Goal: Check status: Check status

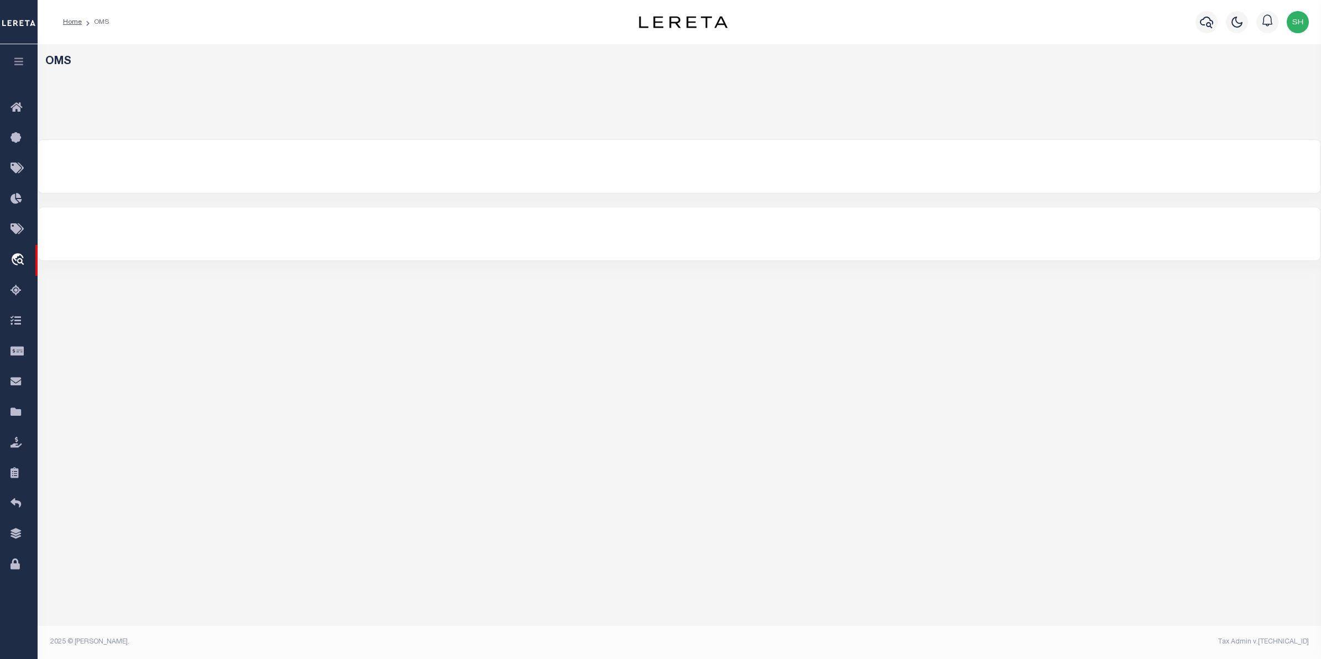
select select "200"
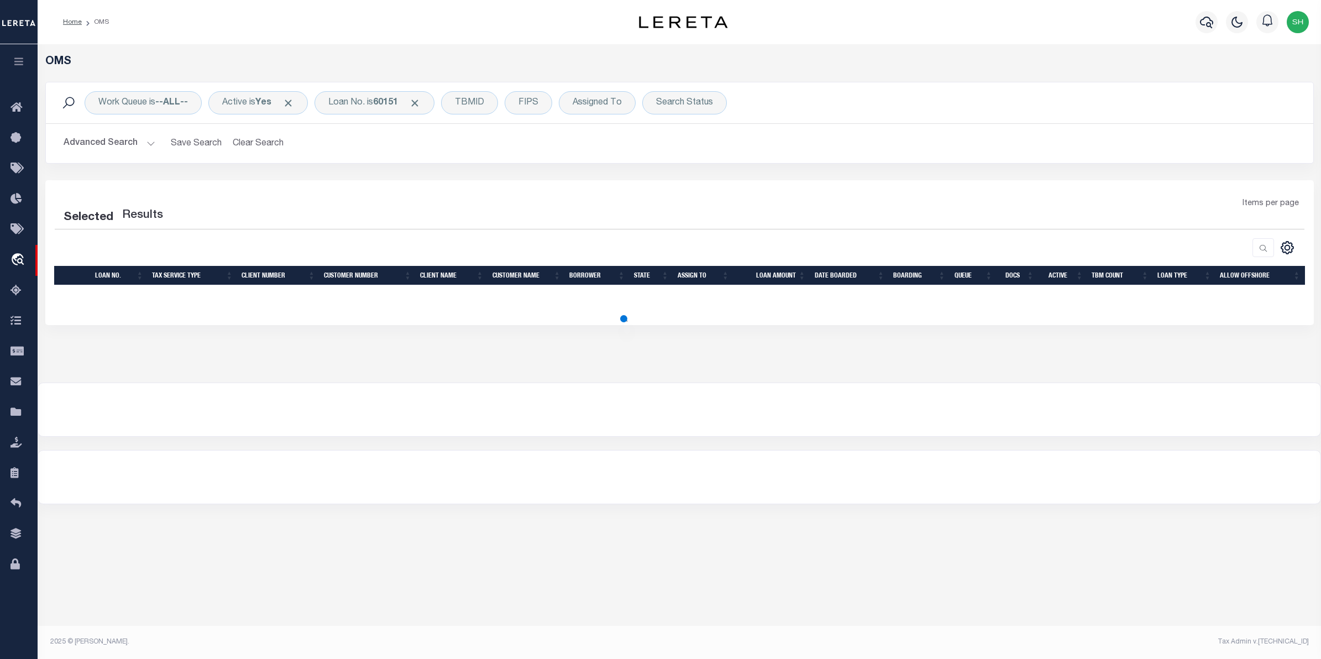
select select "200"
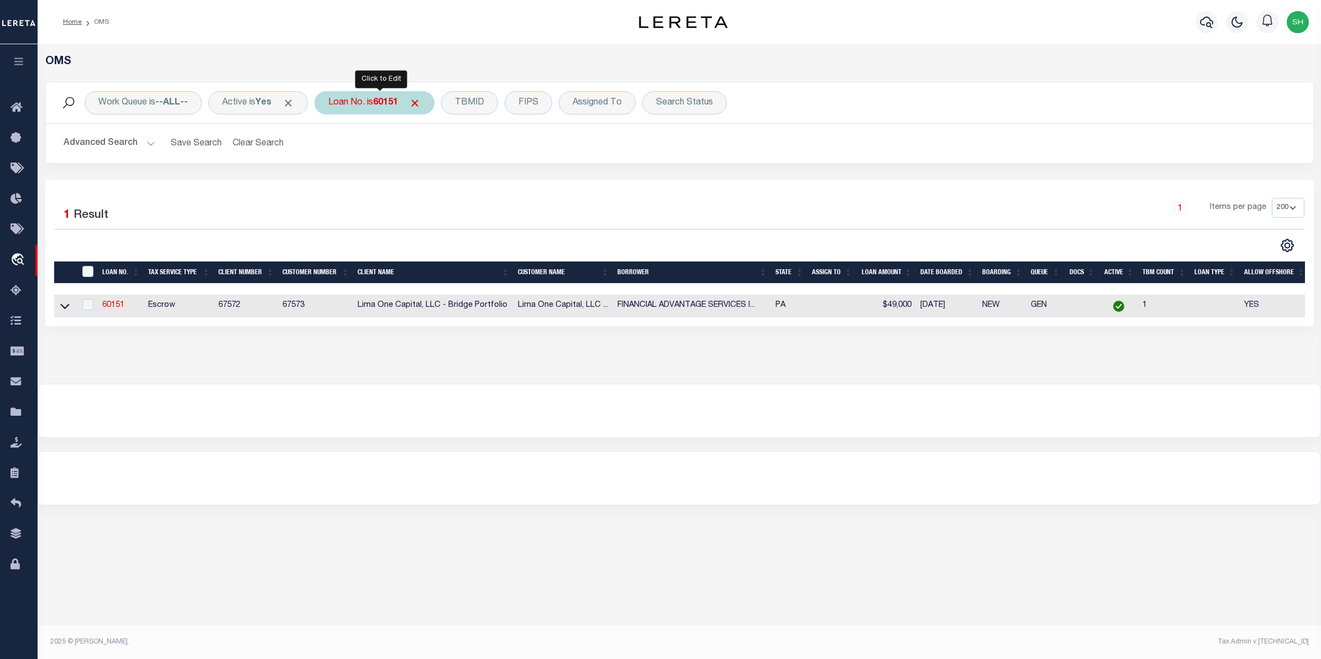
click at [407, 103] on div "Loan No. is 60151" at bounding box center [374, 102] width 120 height 23
type input "202372110"
click at [480, 174] on input "Apply" at bounding box center [475, 181] width 33 height 18
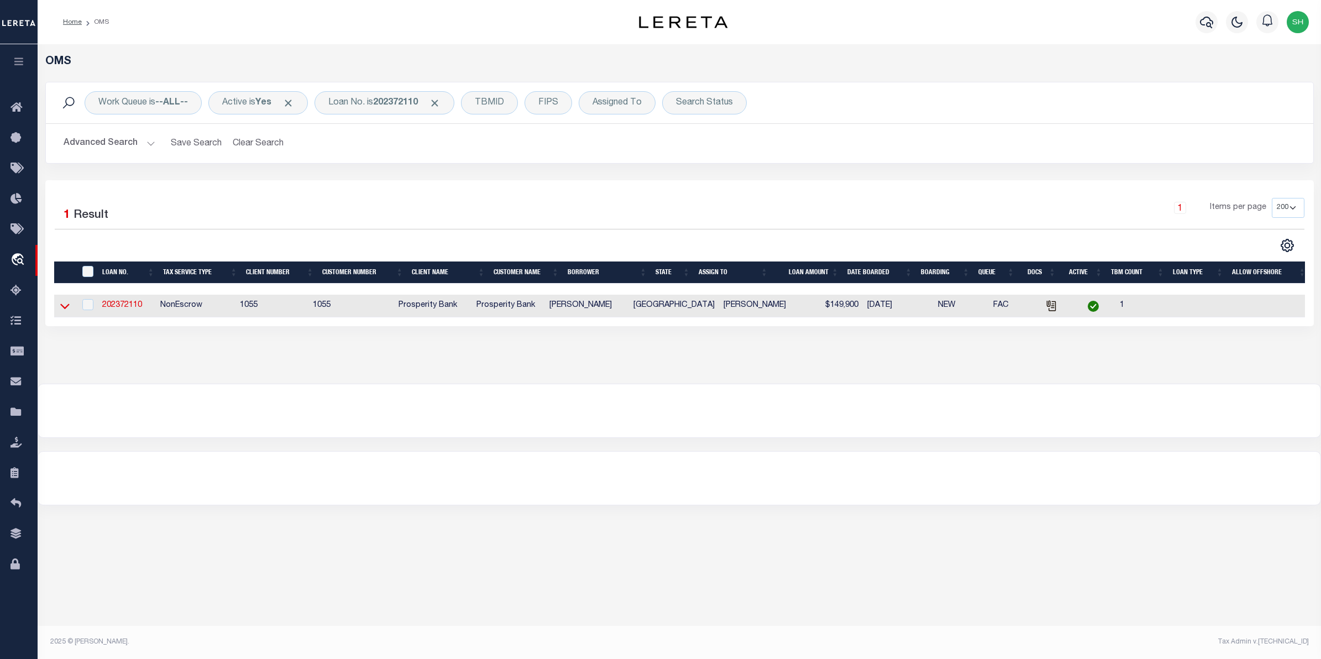
click at [67, 311] on icon at bounding box center [64, 306] width 9 height 12
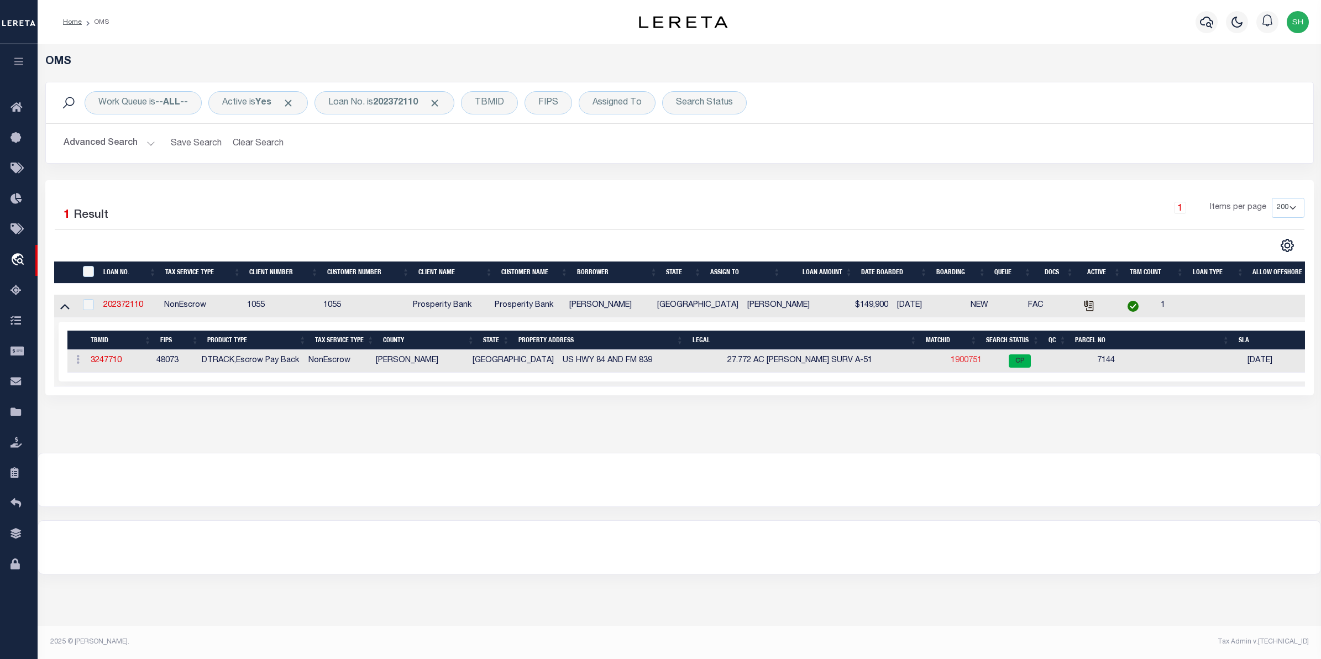
click at [950, 360] on link "1900751" at bounding box center [965, 360] width 31 height 8
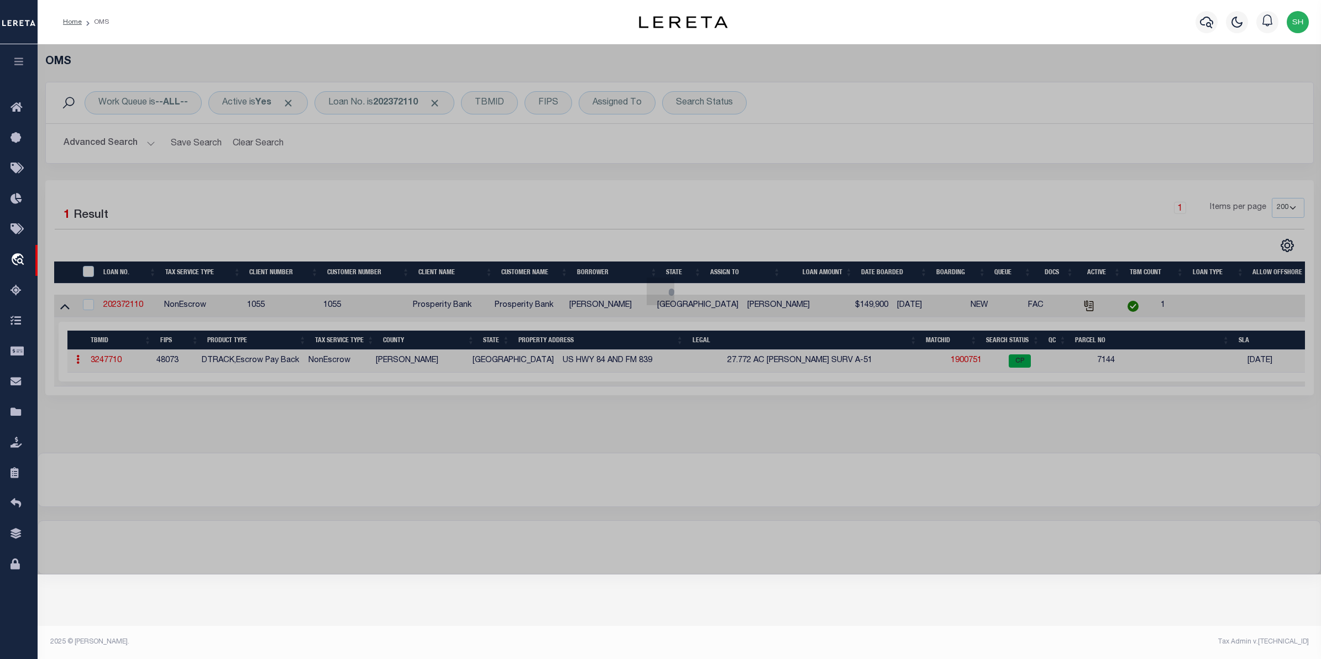
checkbox input "false"
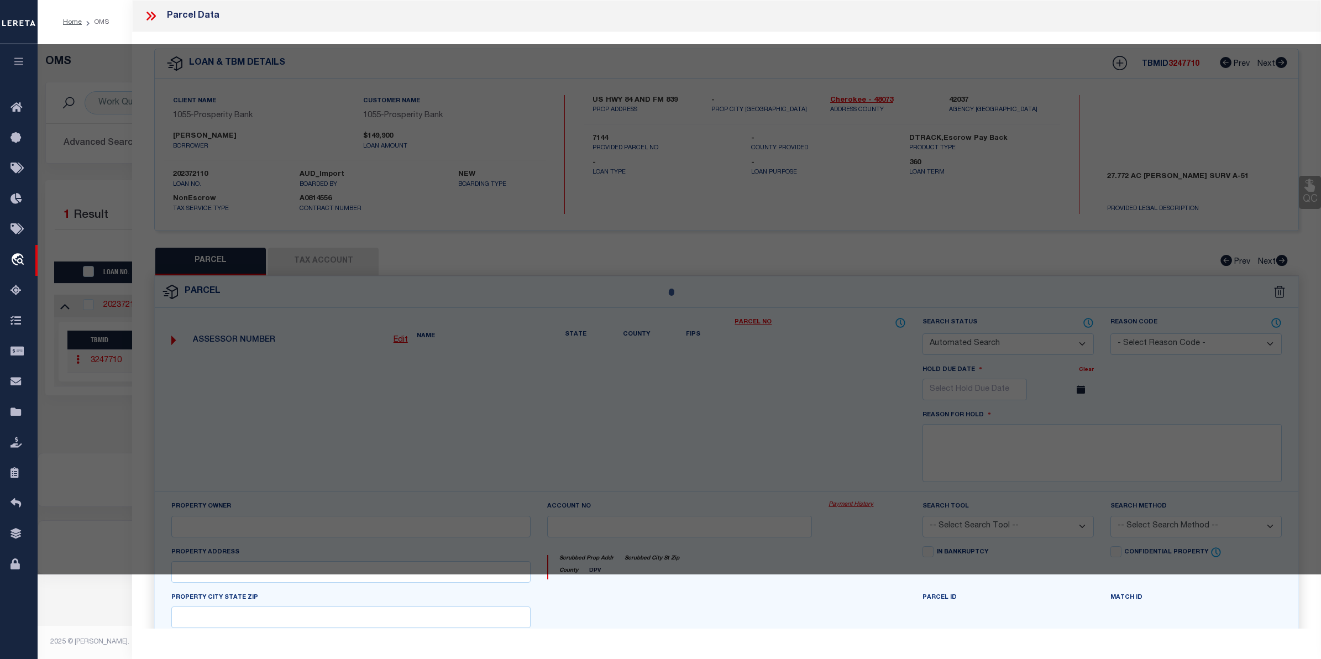
select select "CP"
type input "CROCKER VESTER L EST"
select select
type input "US 84"
checkbox input "false"
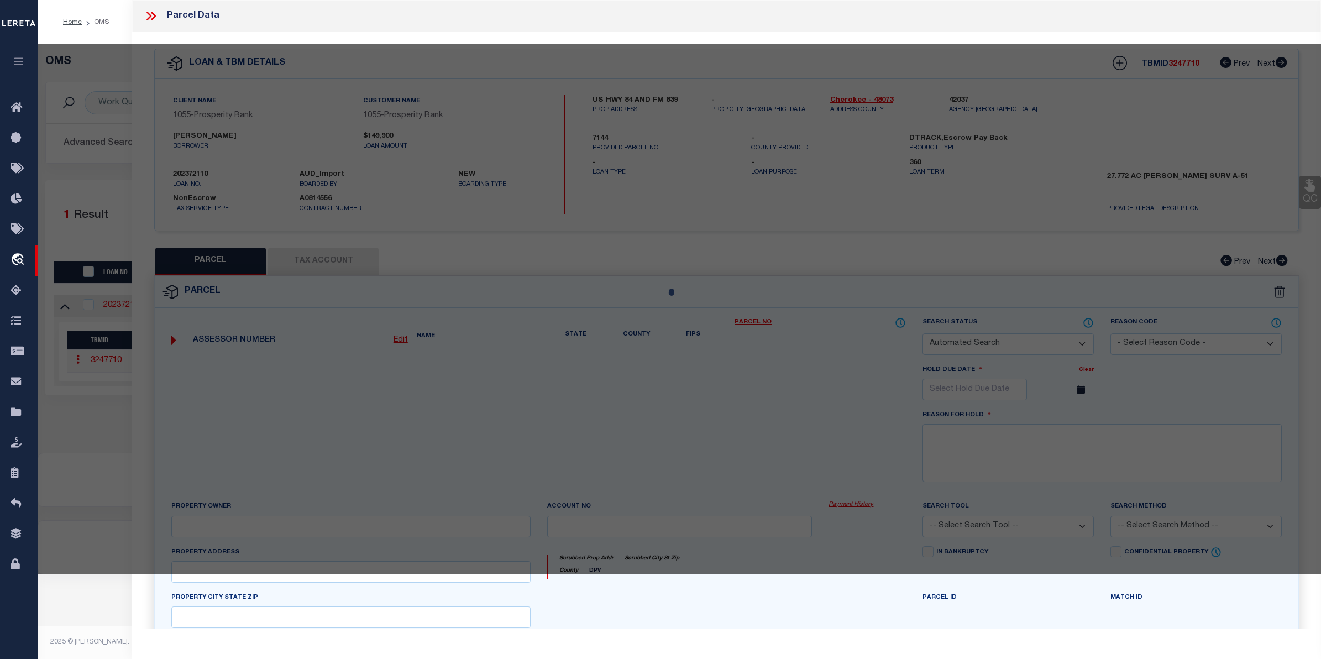
type input "[GEOGRAPHIC_DATA]"
type textarea "AB 51 M ABLE SUR"
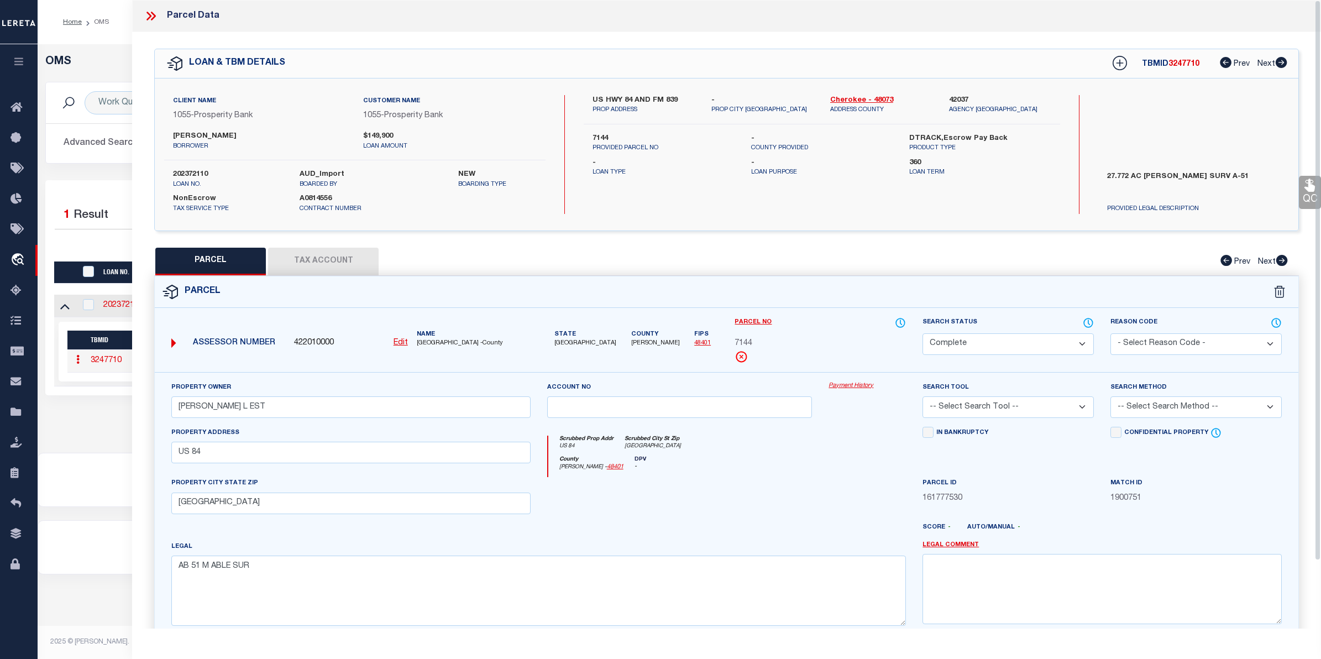
click at [860, 385] on link "Payment History" at bounding box center [866, 385] width 77 height 9
click at [114, 419] on div "OMS Work Queue is --ALL-- Active is Yes Loan No. is 202372110 TBMID FIPS Assign…" at bounding box center [679, 237] width 1277 height 364
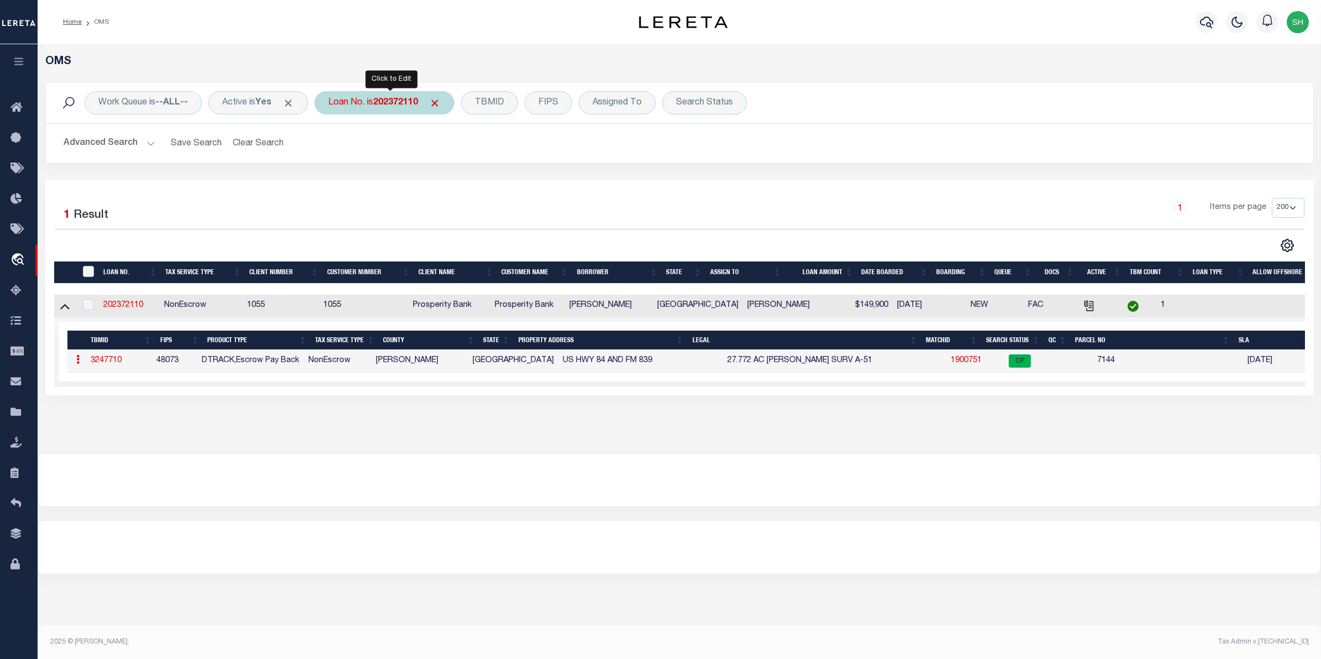
click at [355, 106] on div "Loan No. is 202372110" at bounding box center [384, 102] width 140 height 23
type input "1500030263"
click at [485, 182] on input "Apply" at bounding box center [475, 181] width 33 height 18
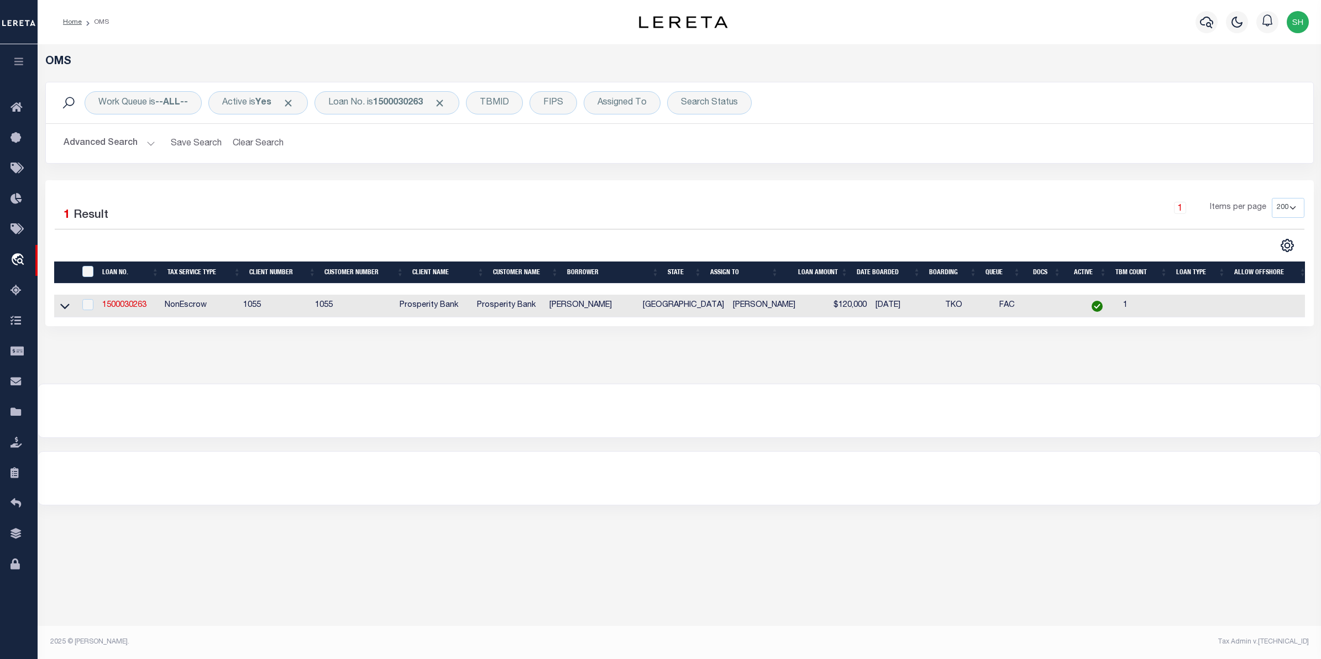
drag, startPoint x: 65, startPoint y: 307, endPoint x: 71, endPoint y: 310, distance: 6.9
click at [65, 307] on icon at bounding box center [64, 306] width 9 height 12
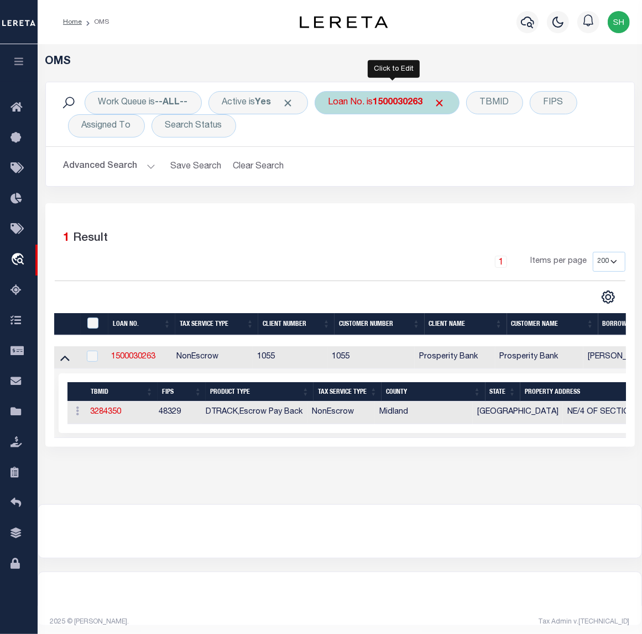
click at [334, 109] on div "Loan No. is 1500030263" at bounding box center [386, 102] width 145 height 23
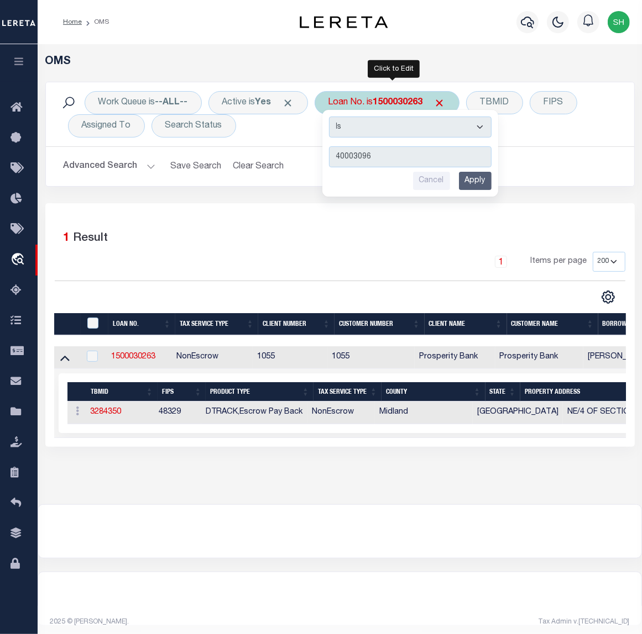
type input "40003096"
click at [468, 180] on input "Apply" at bounding box center [475, 181] width 33 height 18
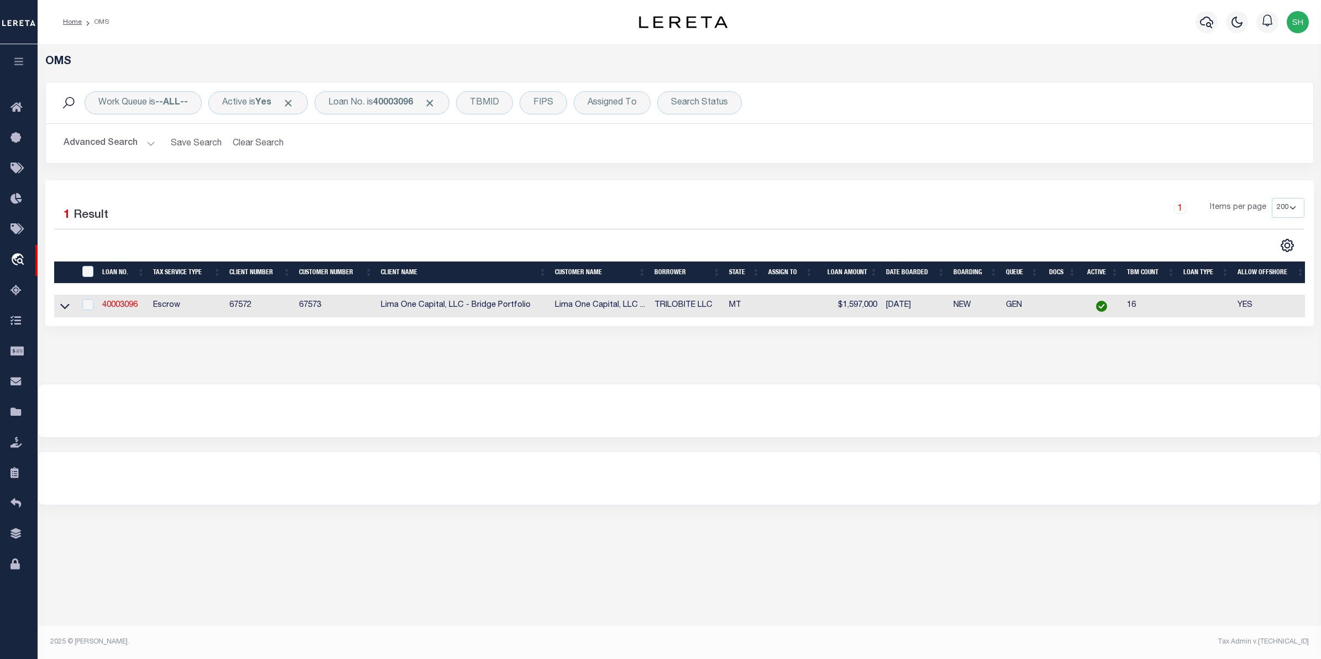
click at [72, 308] on td at bounding box center [65, 306] width 22 height 23
checkbox input "true"
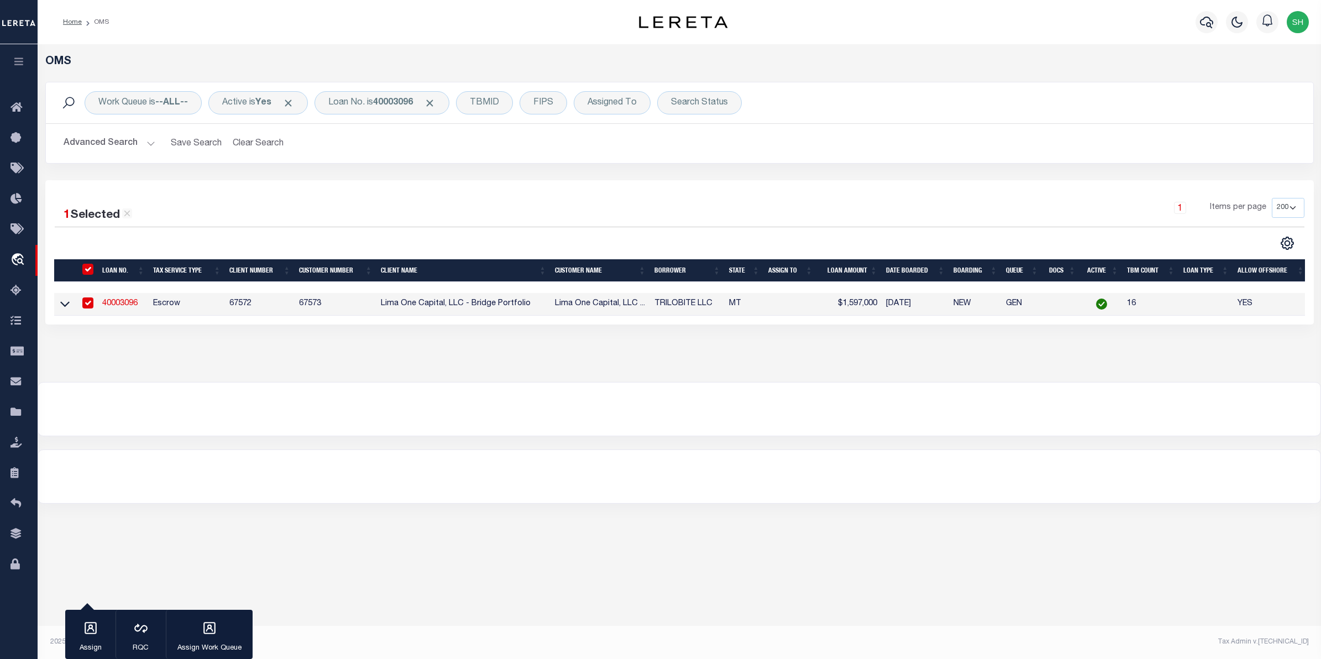
click at [83, 307] on input "checkbox" at bounding box center [87, 302] width 11 height 11
checkbox input "false"
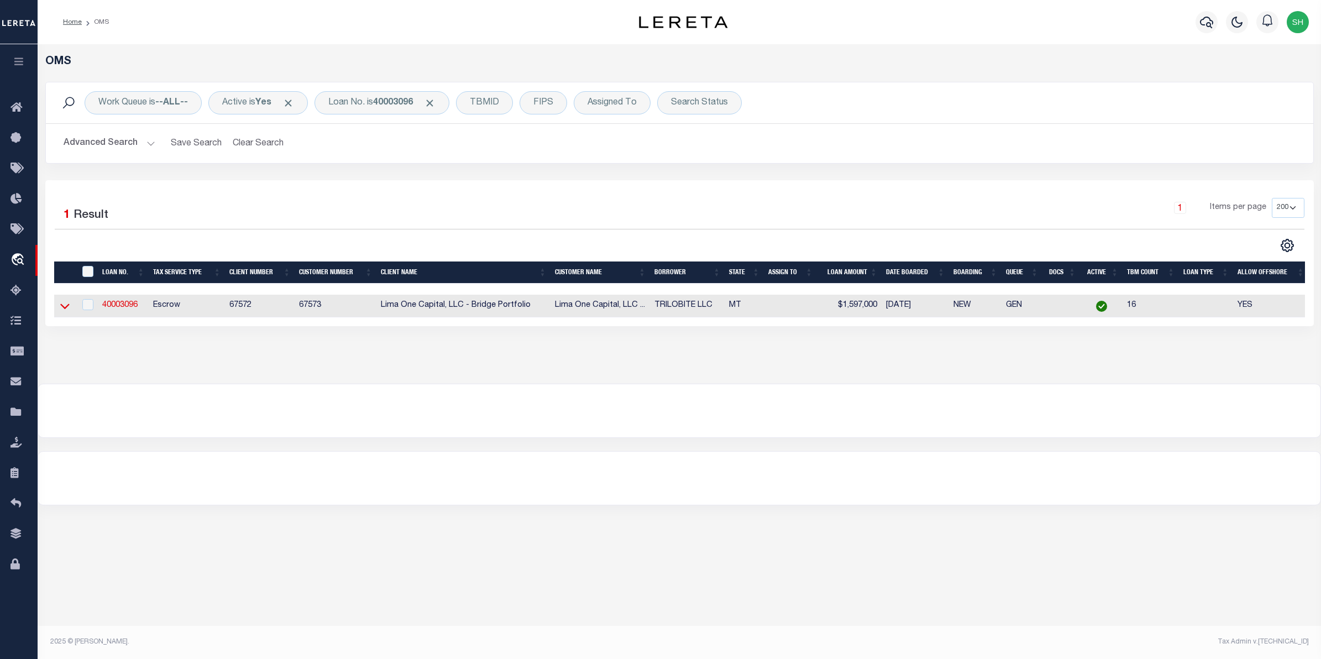
click at [68, 306] on icon at bounding box center [64, 306] width 9 height 12
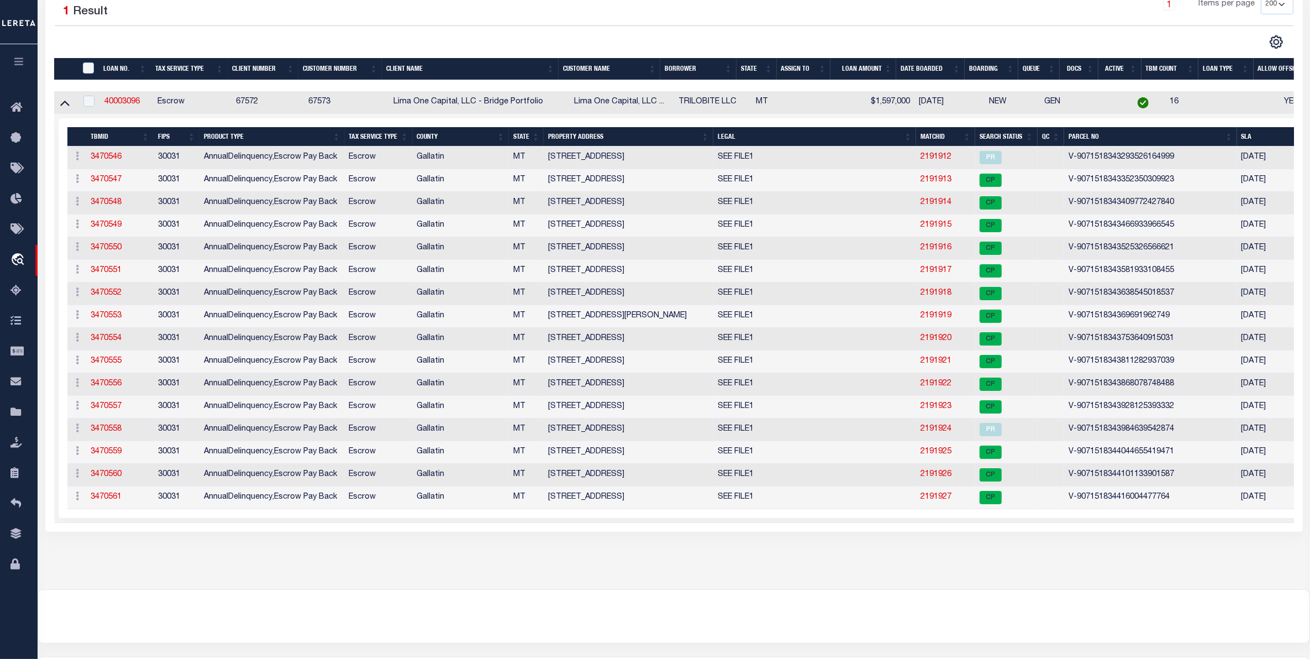
scroll to position [207, 0]
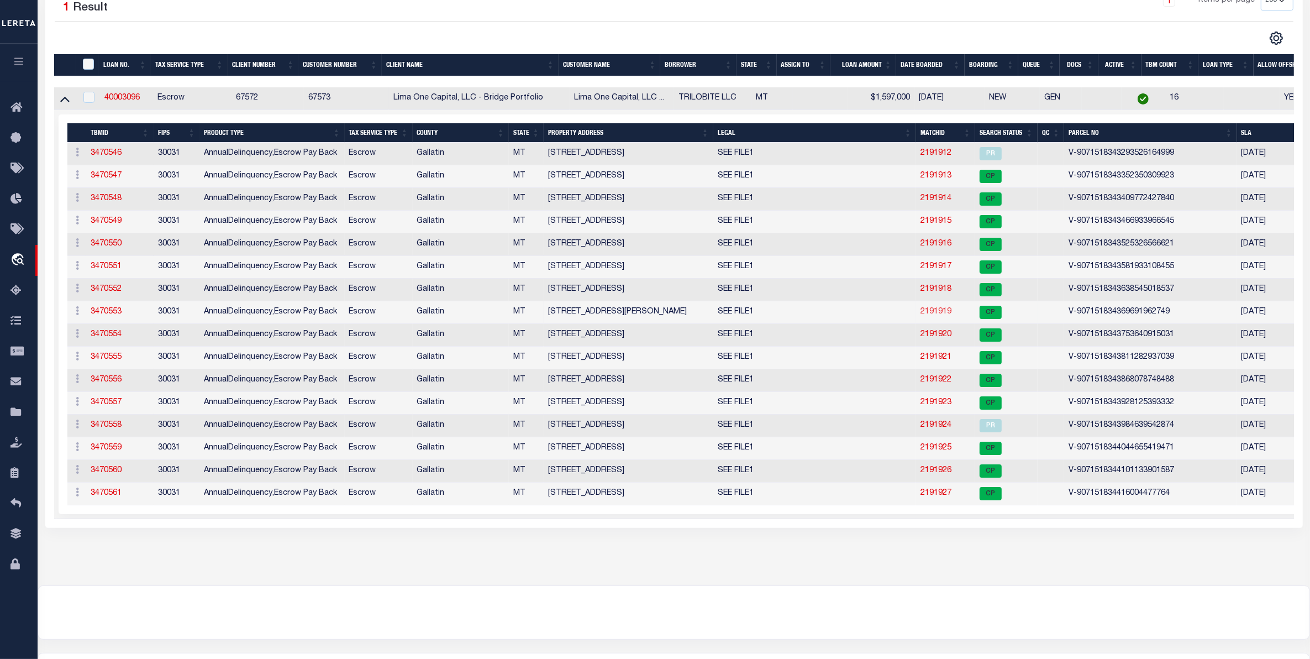
click at [943, 316] on link "2191919" at bounding box center [936, 312] width 31 height 8
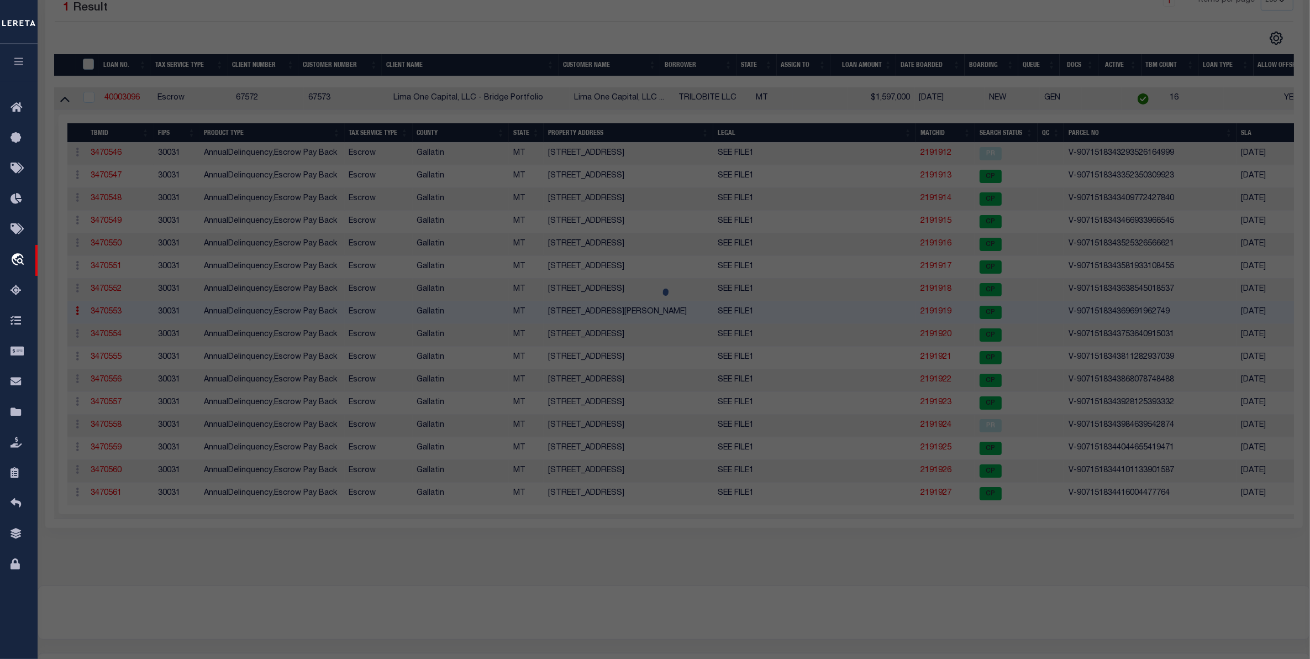
select select "AS"
checkbox input "false"
select select "CP"
select select "AGW"
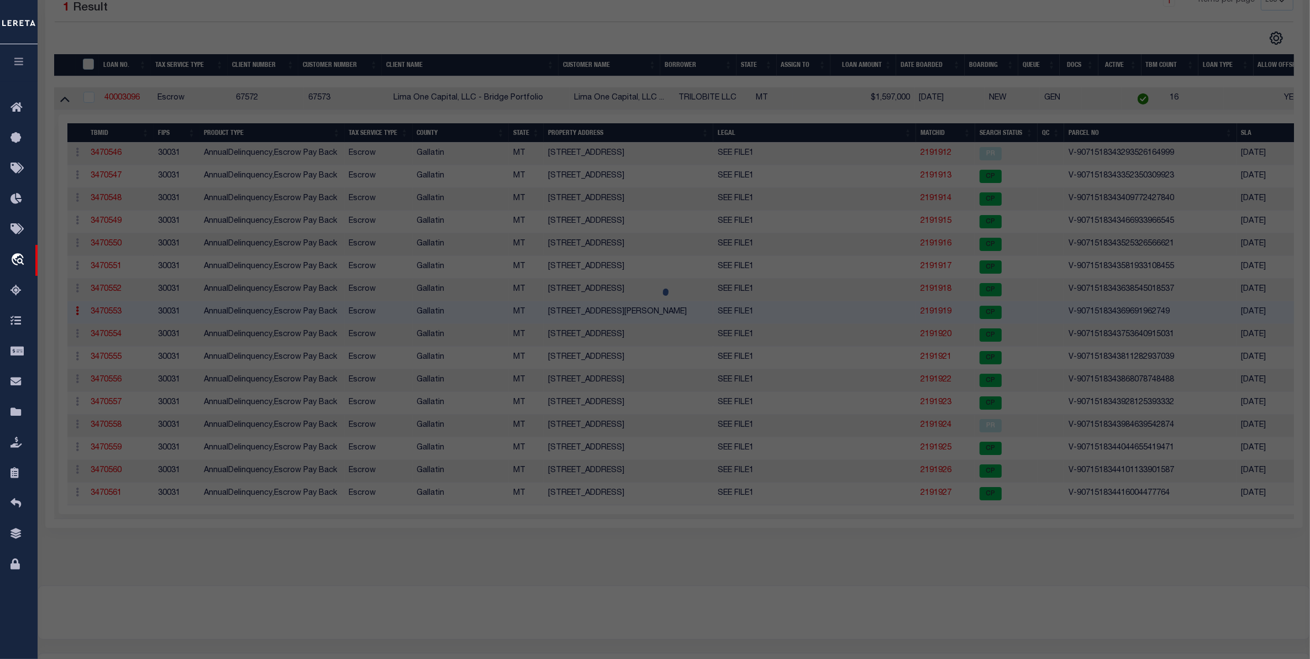
select select
type input "350 HALE BOPP AVENUE"
checkbox input "false"
type input "BELGRADE MT 59714"
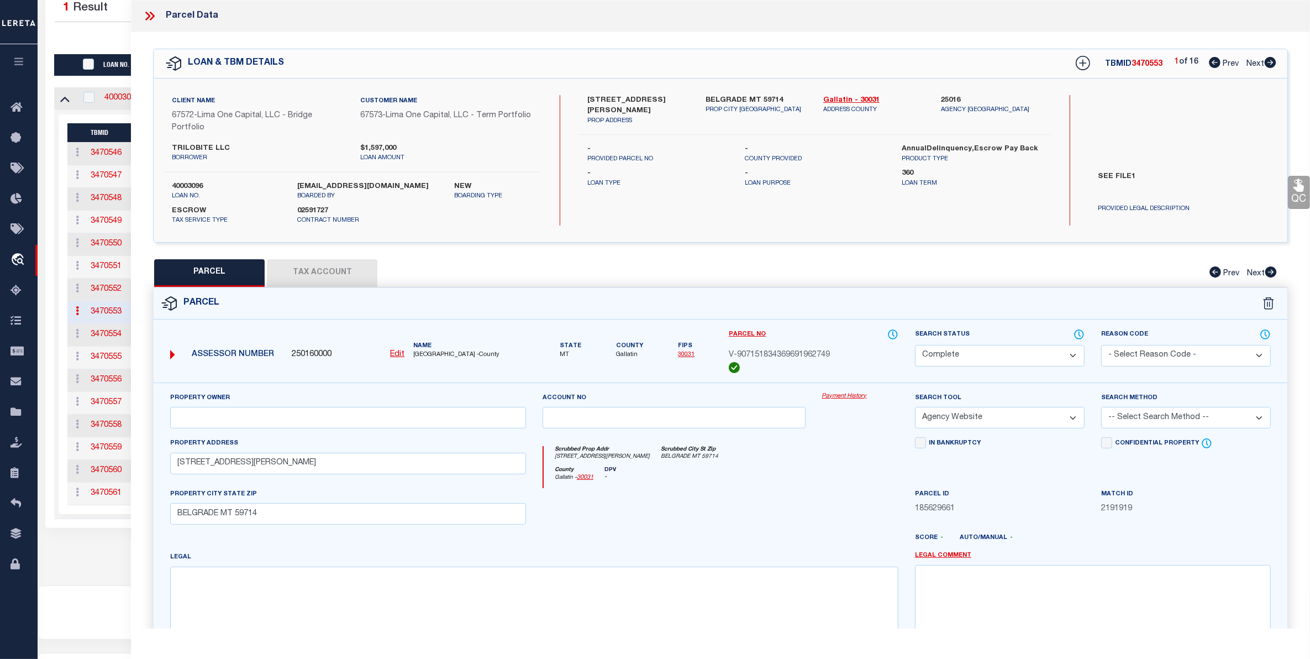
click at [845, 396] on link "Payment History" at bounding box center [860, 396] width 76 height 9
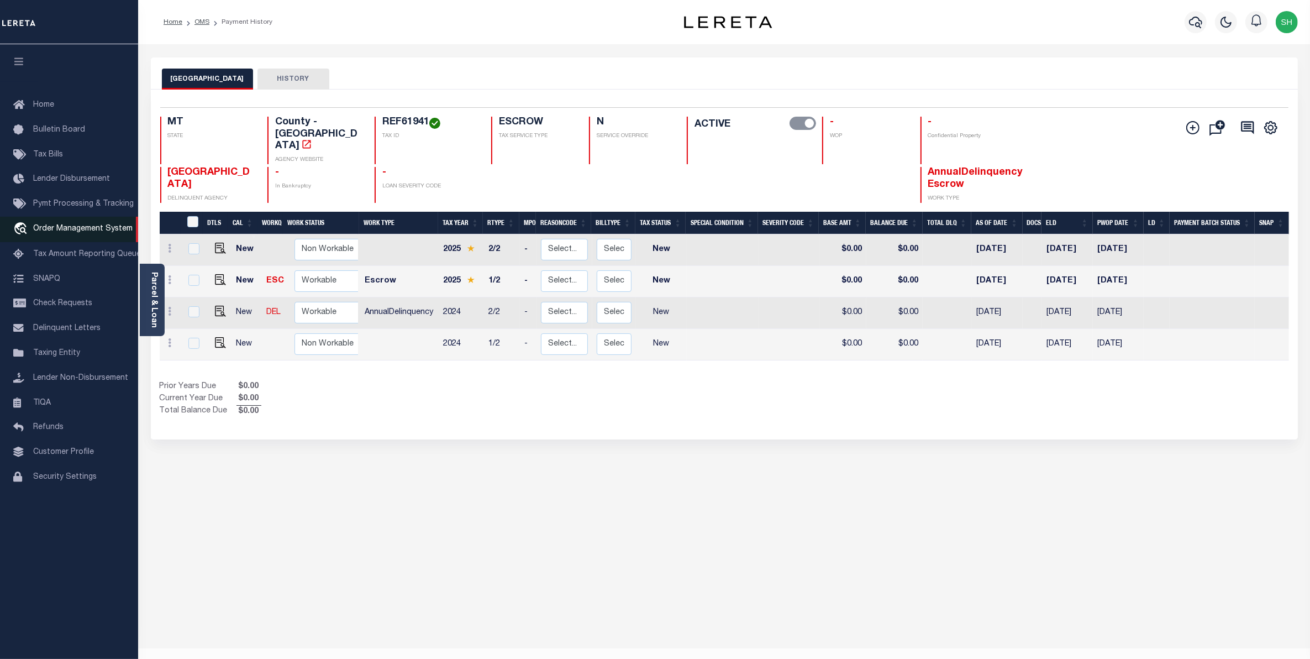
click at [68, 227] on span "Order Management System" at bounding box center [82, 229] width 99 height 8
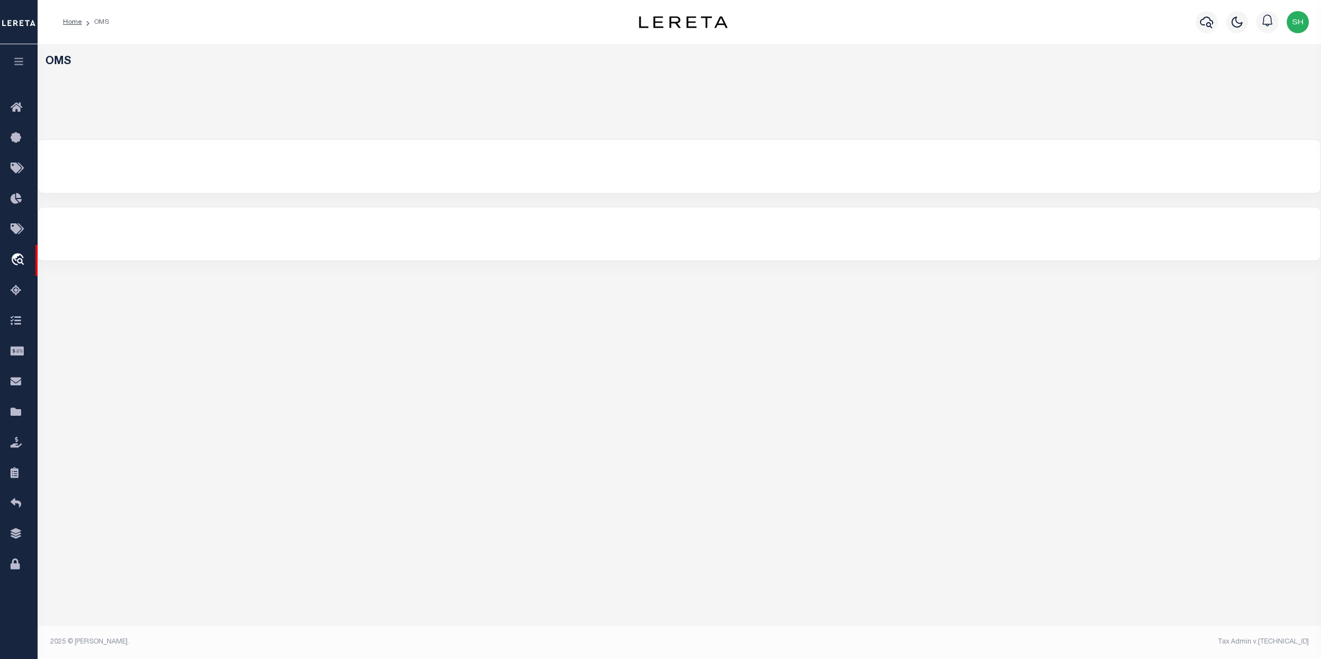
select select "200"
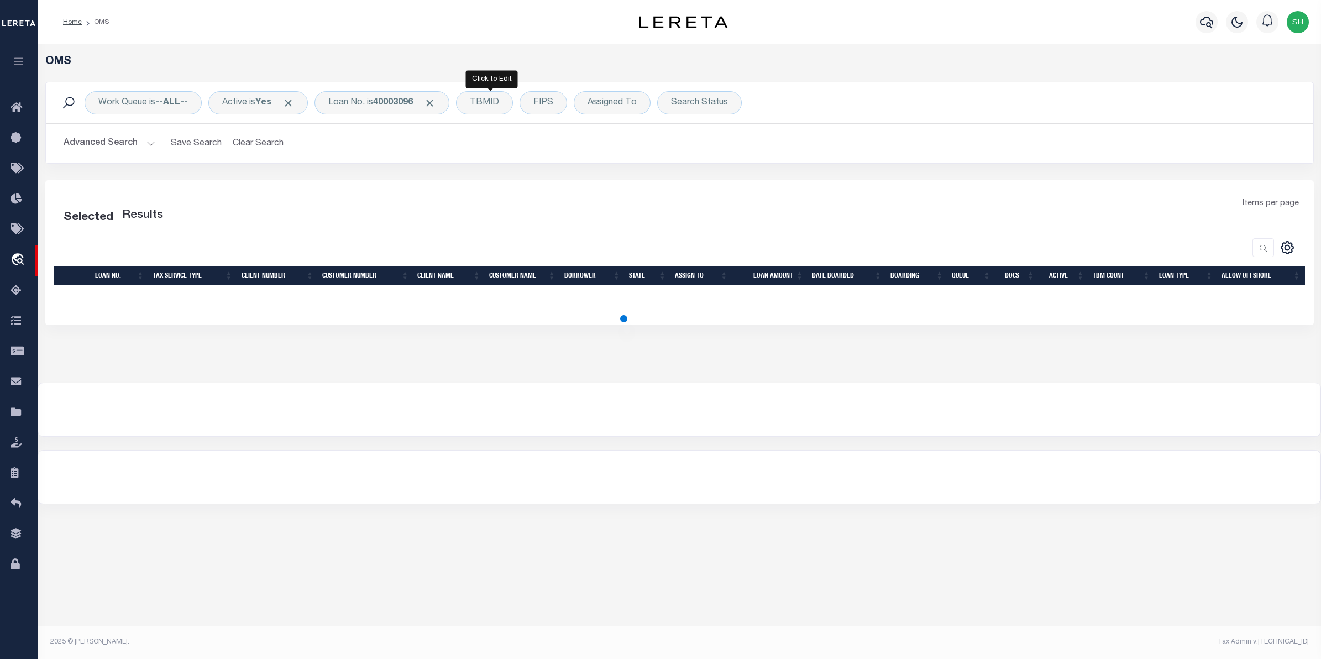
select select "200"
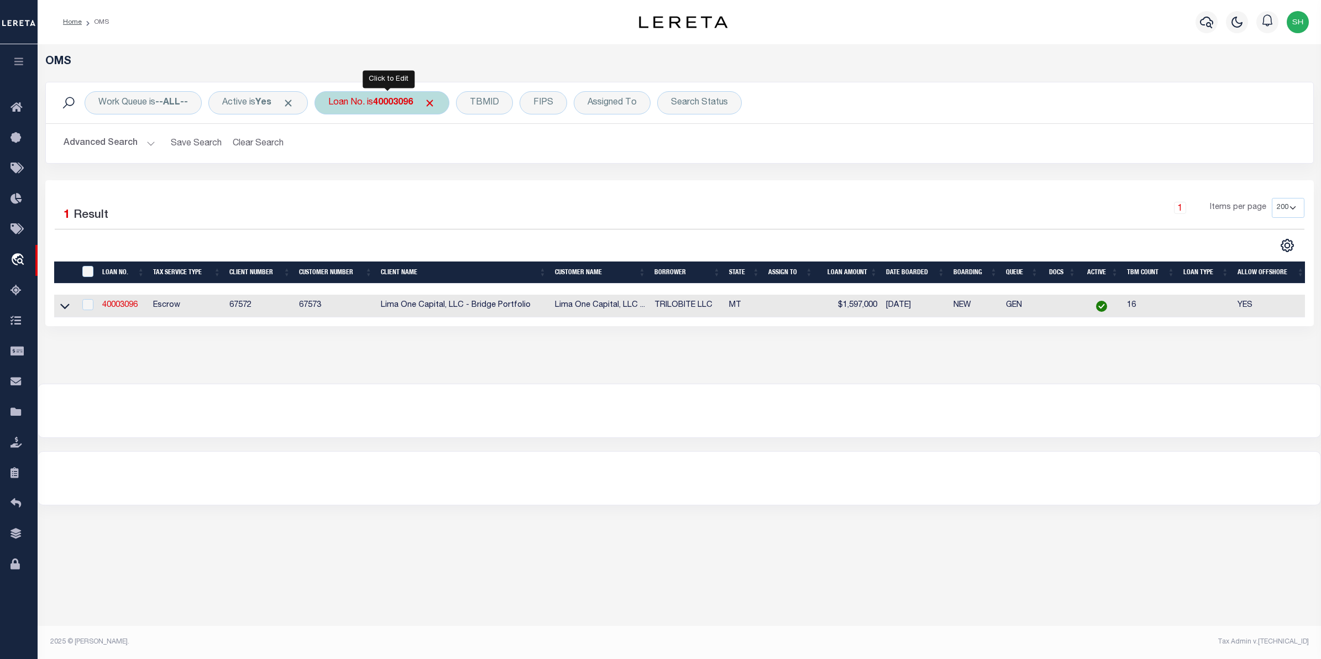
click at [398, 103] on b "40003096" at bounding box center [393, 102] width 40 height 9
type input "121807"
click at [485, 180] on input "Apply" at bounding box center [475, 181] width 33 height 18
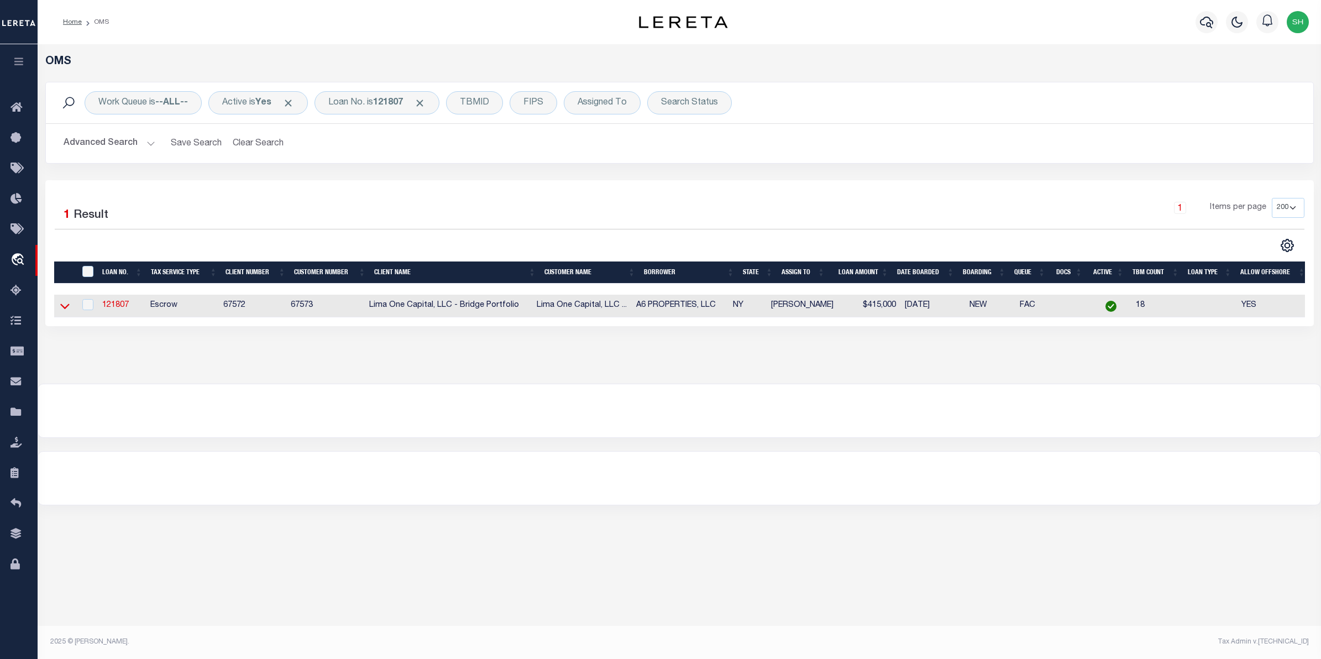
click at [67, 306] on icon at bounding box center [64, 306] width 9 height 12
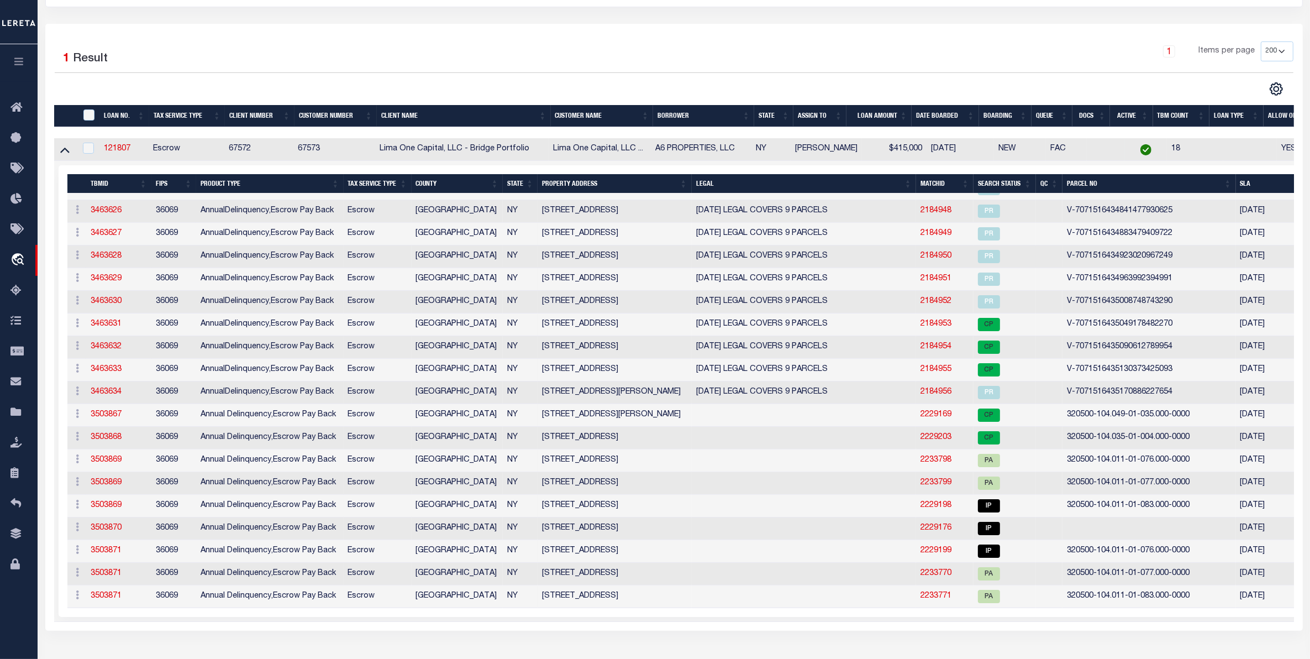
scroll to position [207, 0]
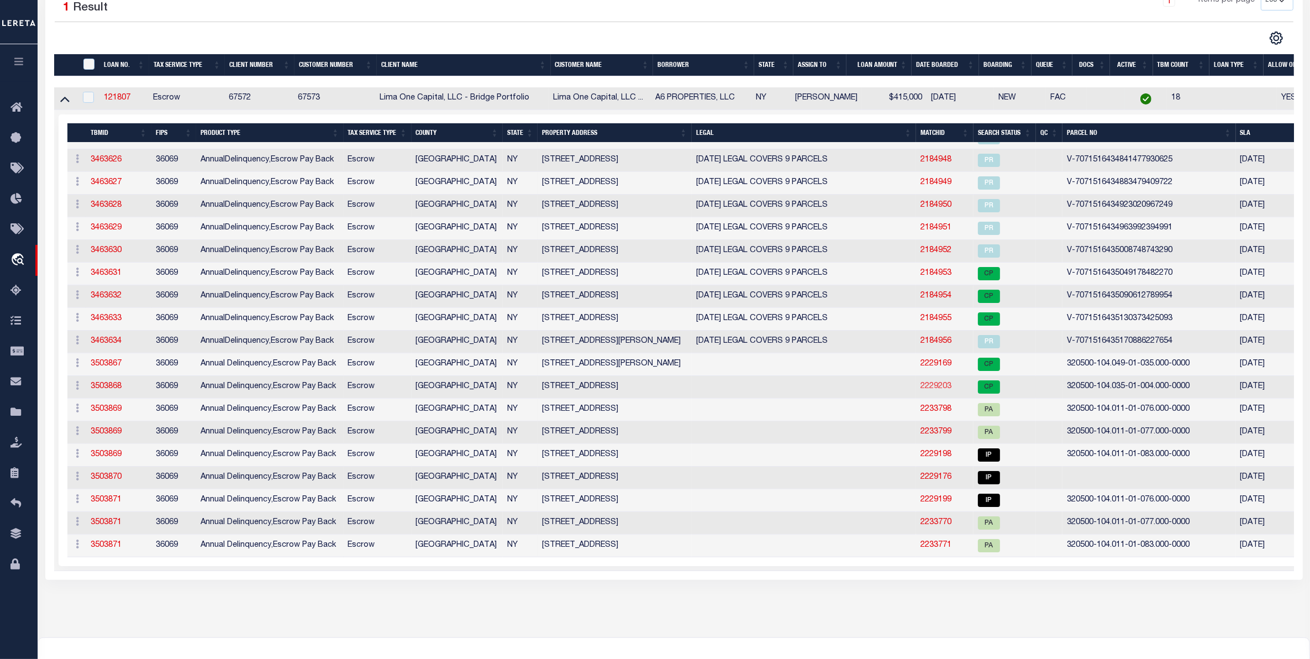
click at [939, 387] on link "2229203" at bounding box center [936, 386] width 31 height 8
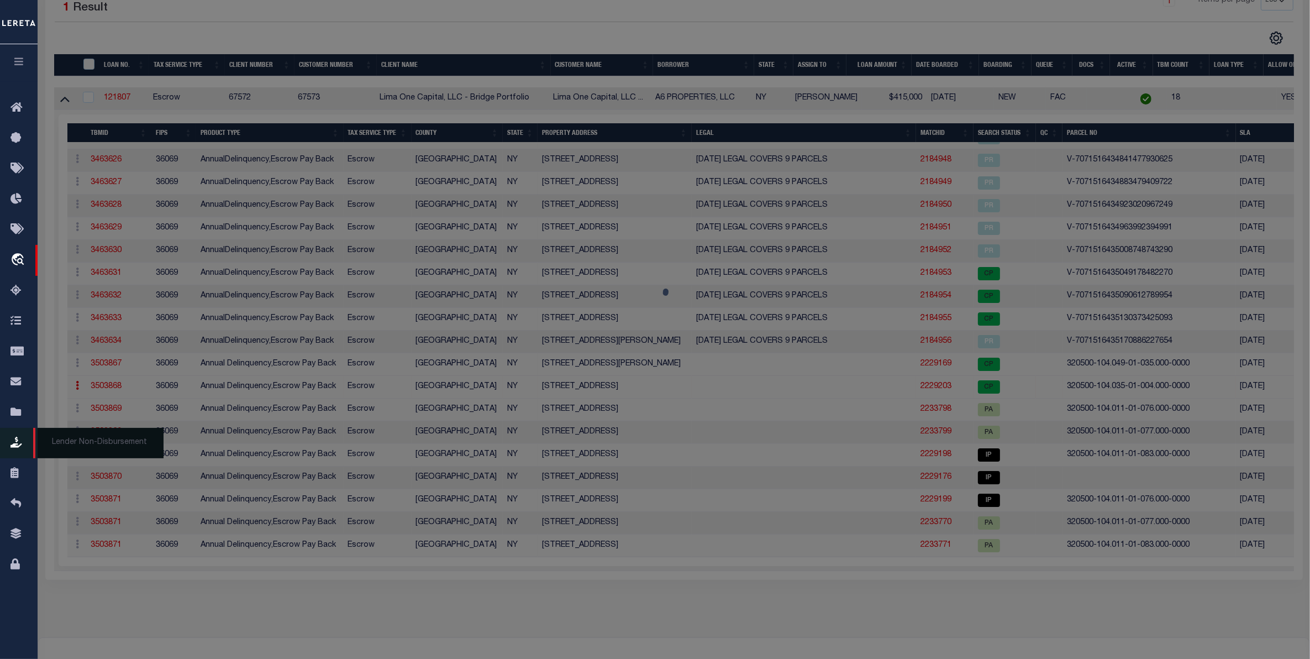
checkbox input "false"
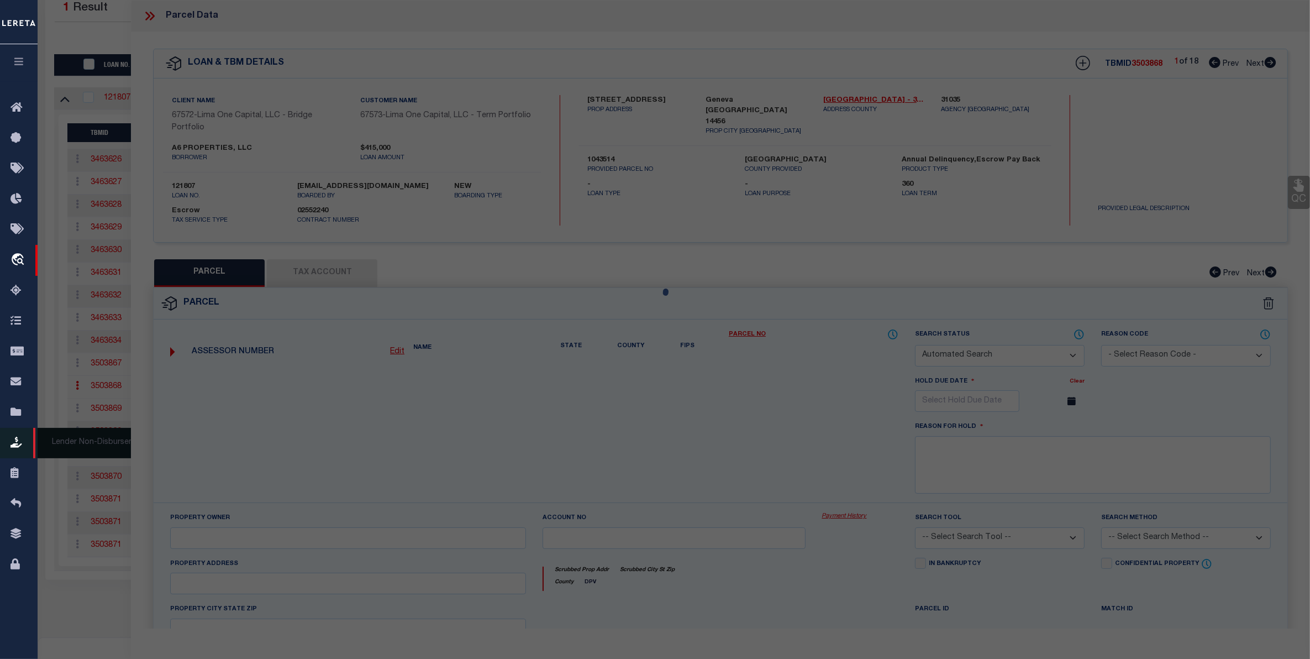
select select "CP"
type input "AGR HOLDINGS, LLC"
select select "ATL"
select select "ADD"
type input "16 MIDDLE ST"
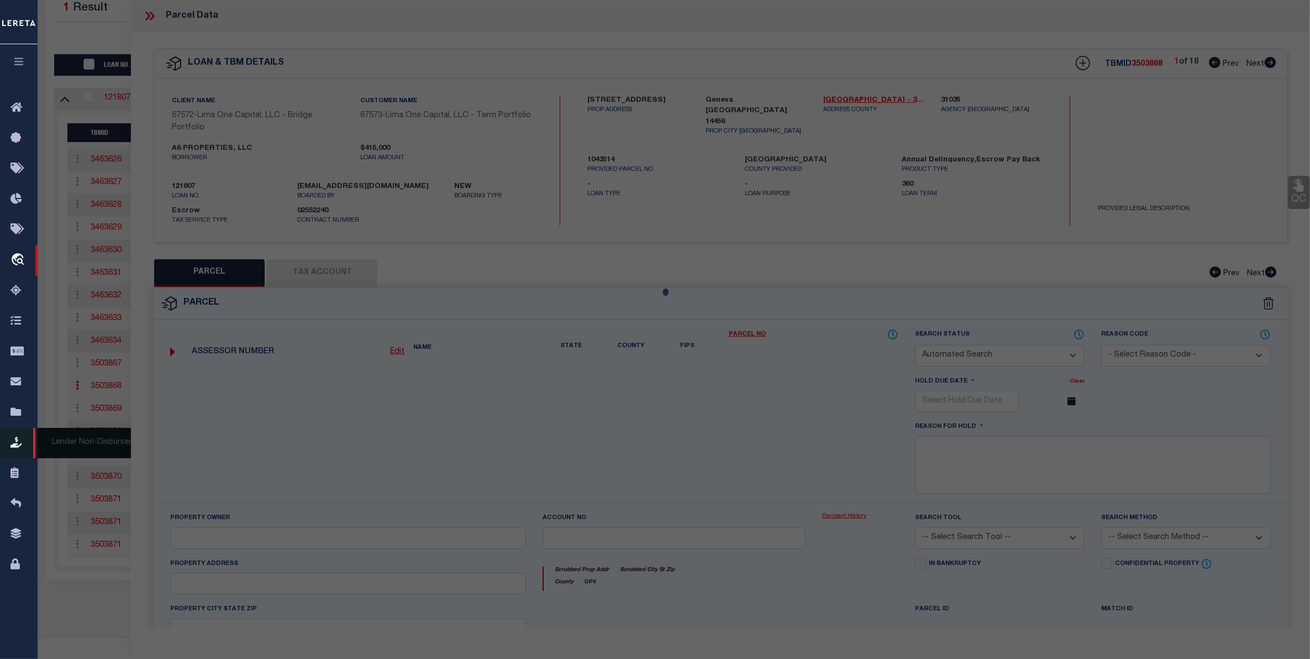
checkbox input "false"
type input "GENEVA, NY 14456"
type textarea "BETTYE DECEASED"
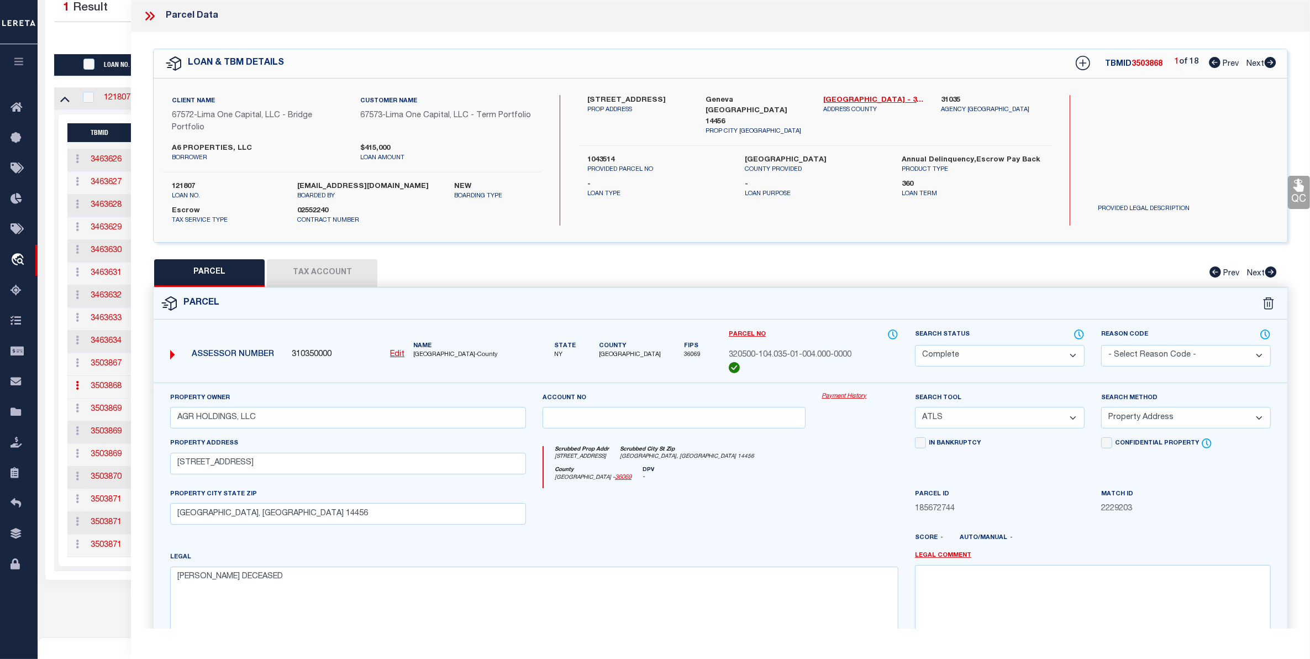
click at [833, 394] on link "Payment History" at bounding box center [860, 396] width 76 height 9
click at [832, 395] on link "Payment History" at bounding box center [860, 396] width 76 height 9
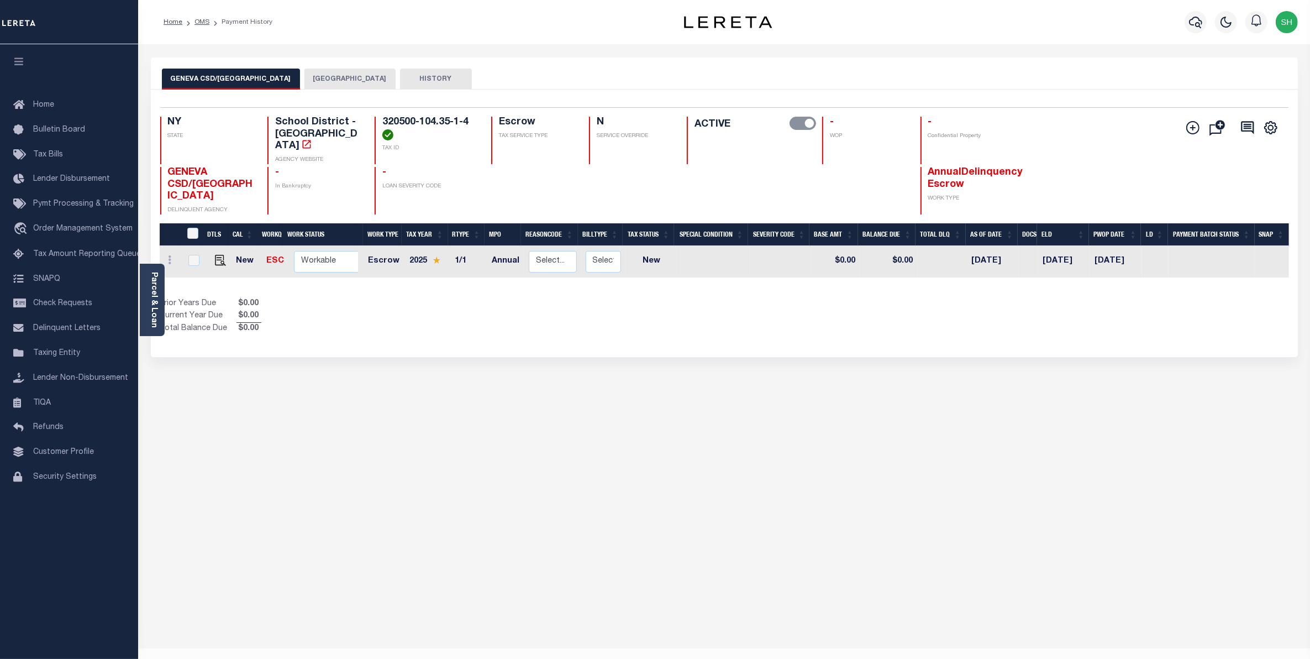
click at [699, 571] on div "GENEVA CSD/[GEOGRAPHIC_DATA] GENEVA CITY HISTORY Selected 1" at bounding box center [725, 369] width 1164 height 624
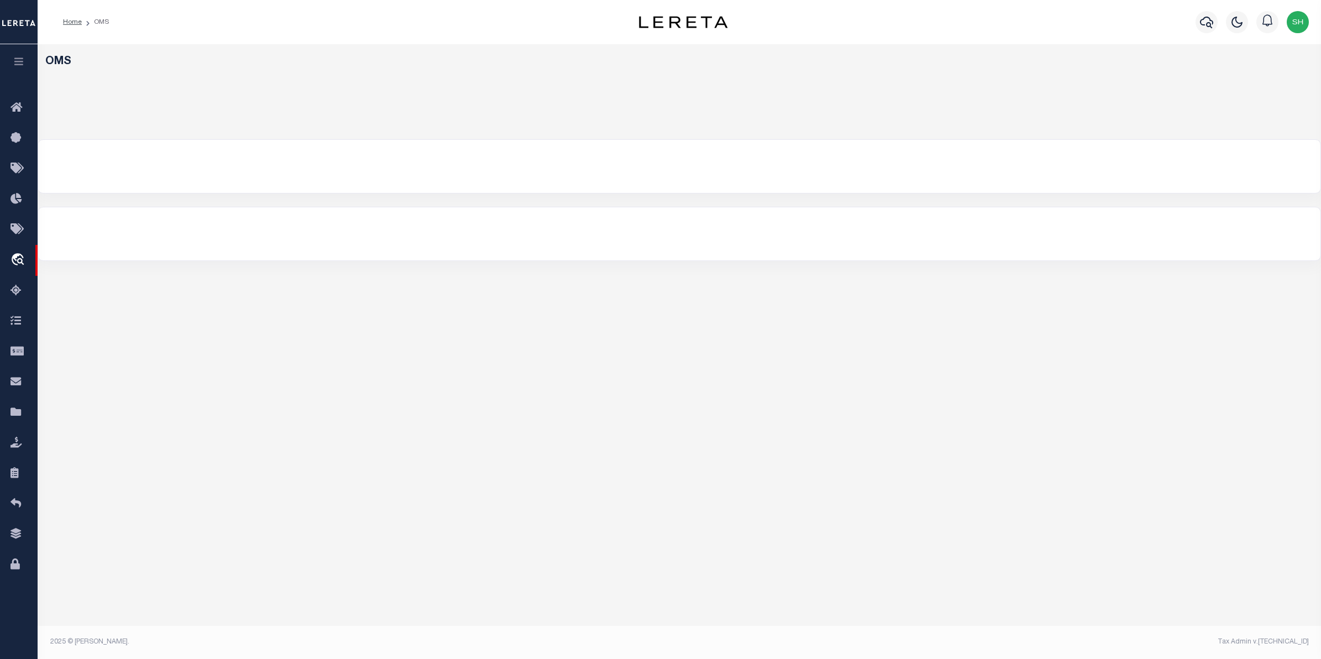
select select "200"
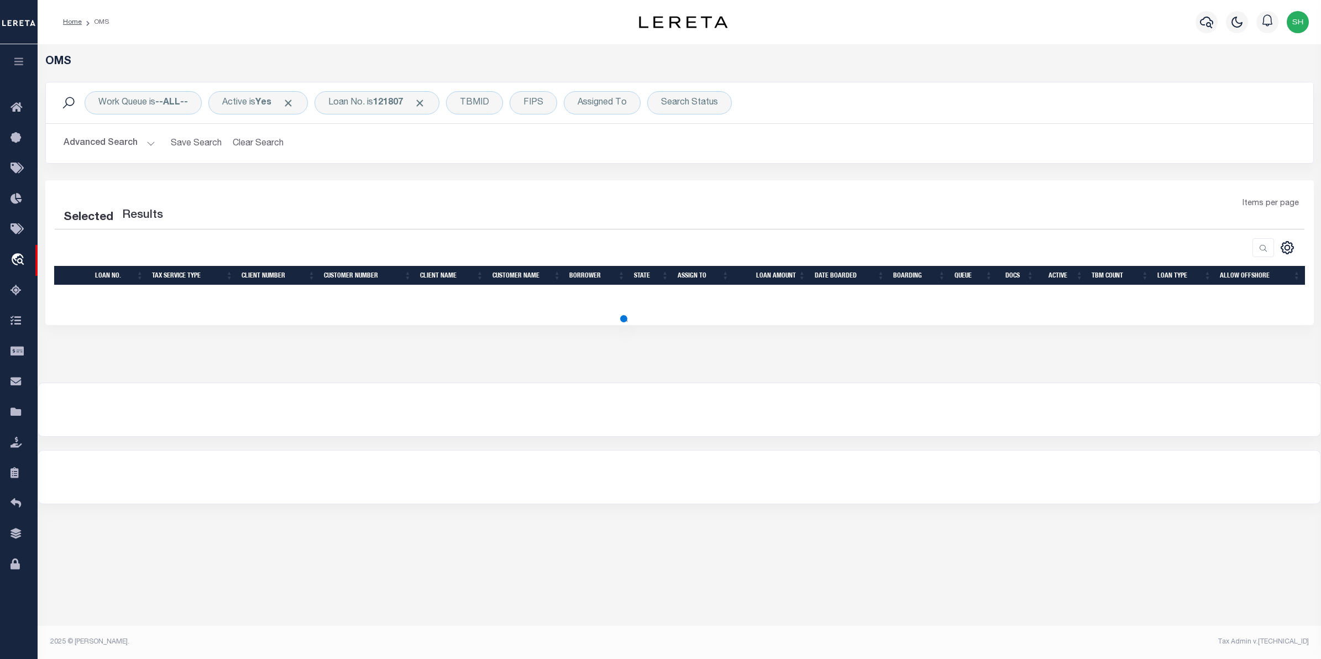
select select "200"
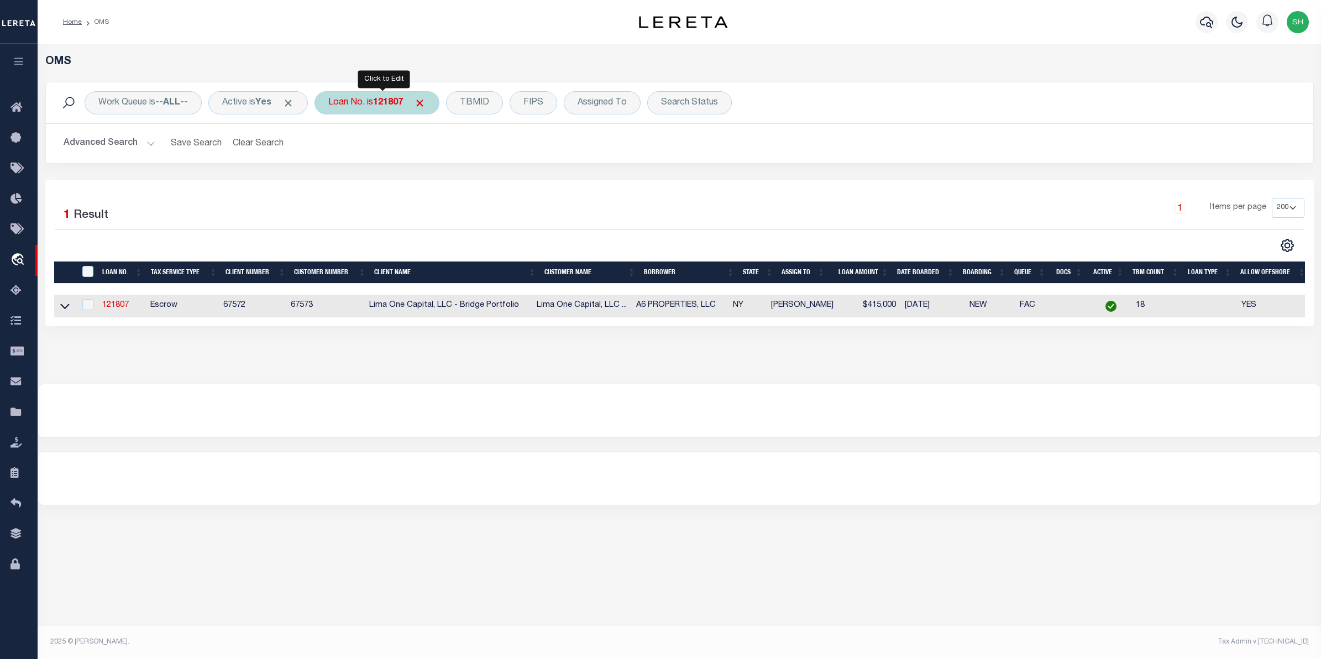
click at [390, 109] on div "Loan No. is 121807" at bounding box center [376, 102] width 125 height 23
type input "1500030263"
click at [476, 185] on input "Apply" at bounding box center [475, 181] width 33 height 18
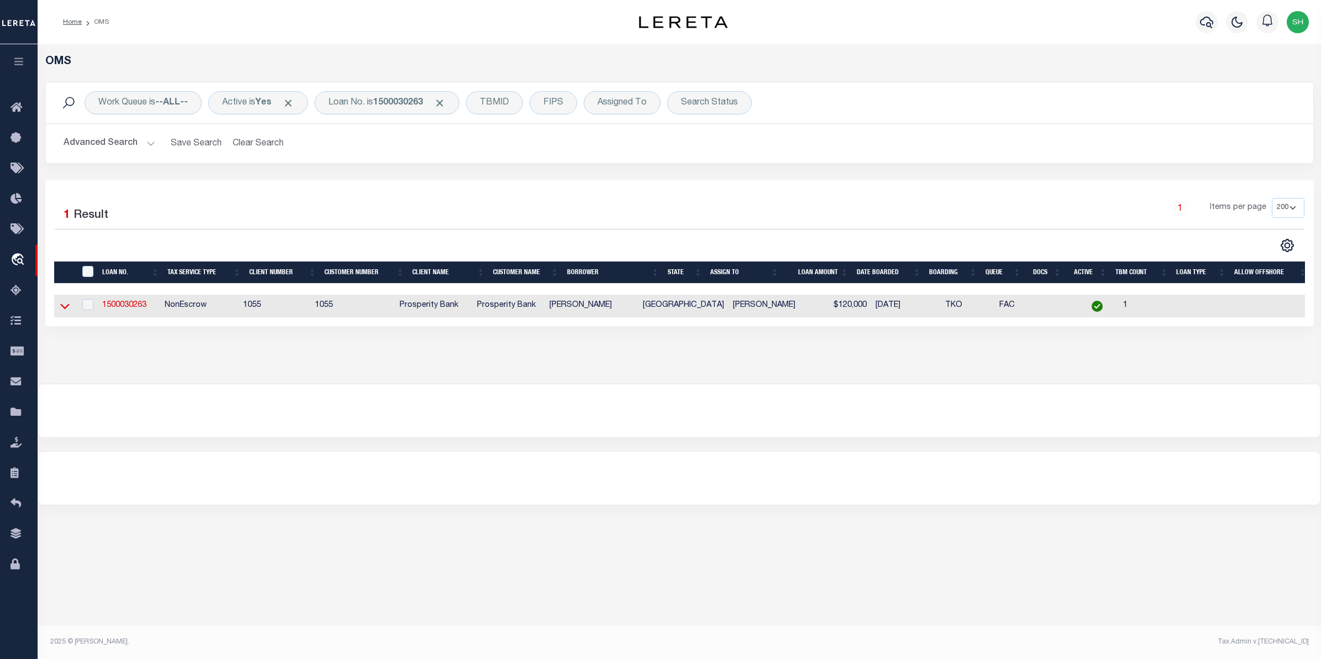
click at [65, 307] on icon at bounding box center [64, 306] width 9 height 12
